Goal: Information Seeking & Learning: Understand process/instructions

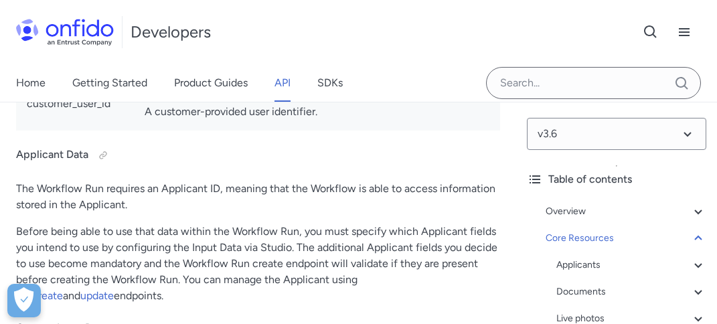
scroll to position [38548, 0]
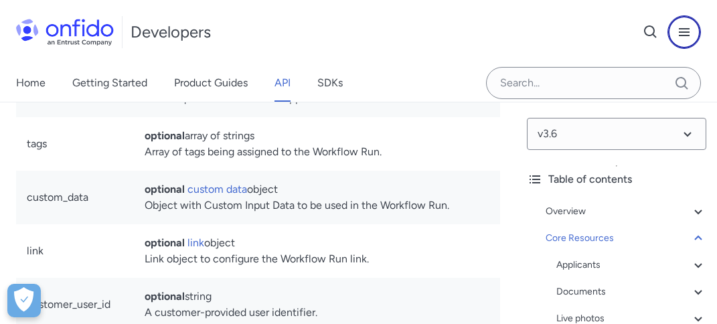
click at [685, 35] on icon "Open navigation menu button" at bounding box center [684, 32] width 11 height 8
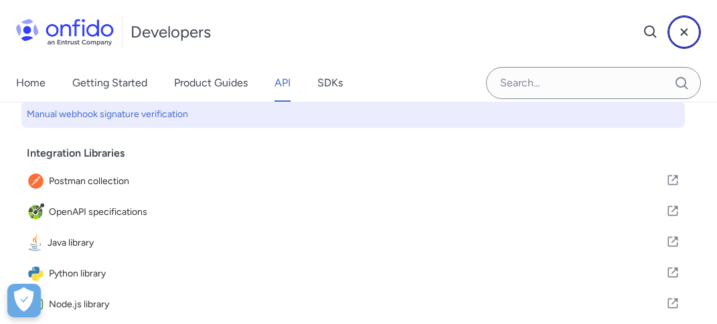
scroll to position [378, 0]
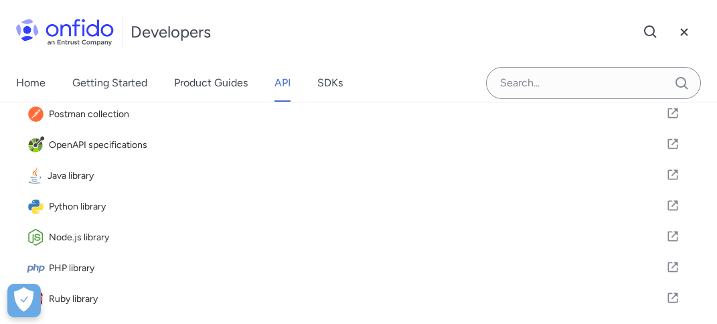
click at [266, 233] on span "Node.js library" at bounding box center [357, 237] width 617 height 19
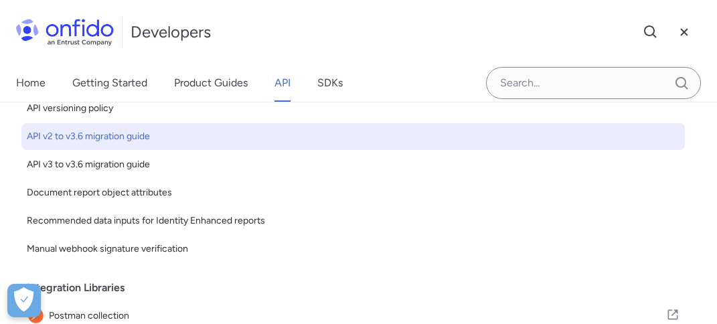
scroll to position [0, 0]
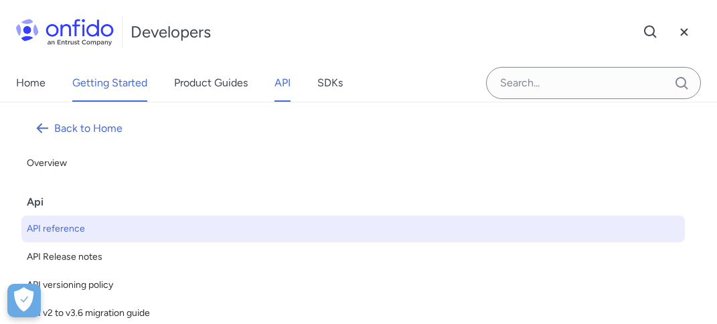
click at [102, 82] on link "Getting Started" at bounding box center [109, 82] width 75 height 37
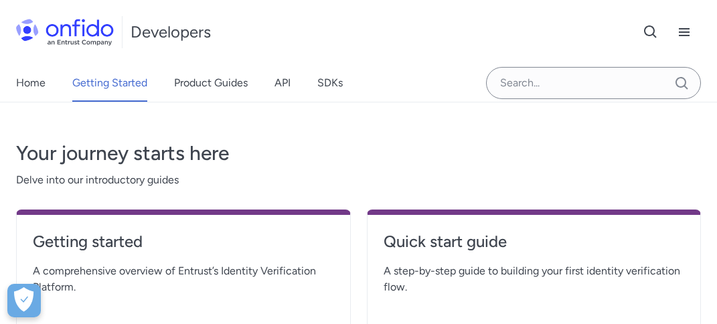
scroll to position [335, 0]
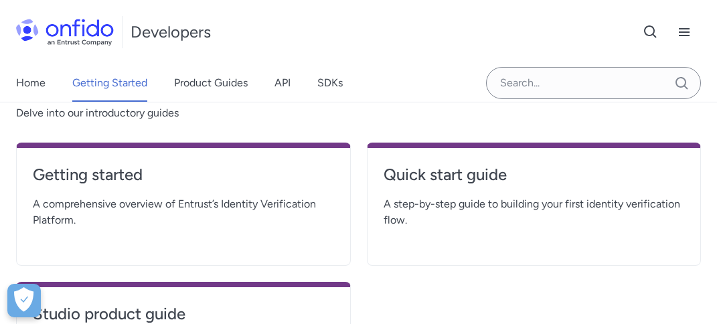
click at [177, 200] on span "A comprehensive overview of Entrust’s Identity Verification Platform." at bounding box center [183, 212] width 301 height 32
click at [141, 181] on h4 "Getting started" at bounding box center [183, 174] width 301 height 21
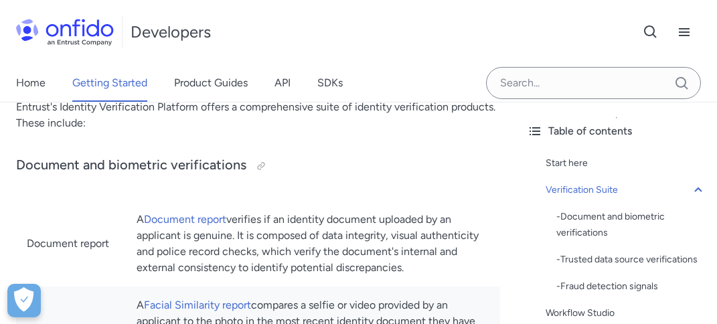
scroll to position [536, 0]
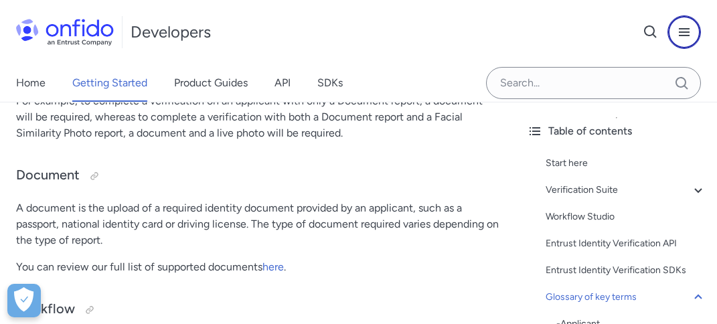
click at [681, 22] on button at bounding box center [684, 31] width 33 height 33
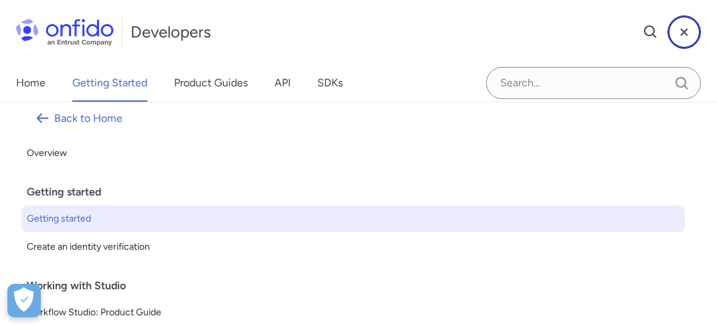
scroll to position [0, 0]
